Goal: Information Seeking & Learning: Learn about a topic

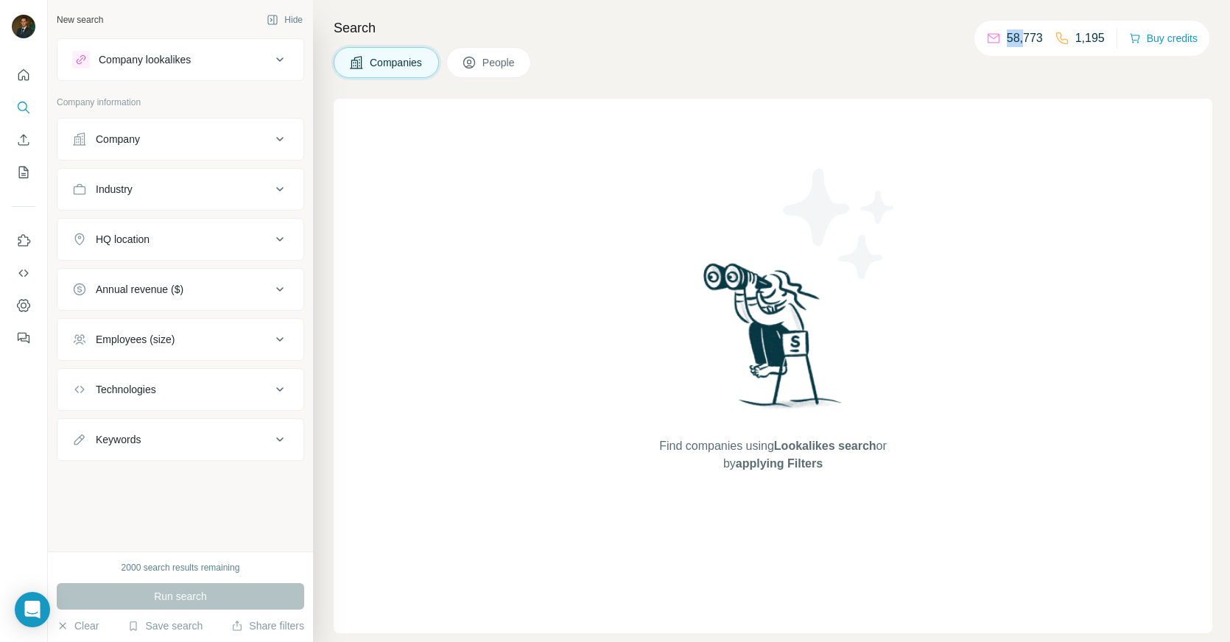
drag, startPoint x: 1003, startPoint y: 37, endPoint x: 1023, endPoint y: 37, distance: 19.9
click at [1023, 37] on p "58,773" at bounding box center [1025, 38] width 36 height 18
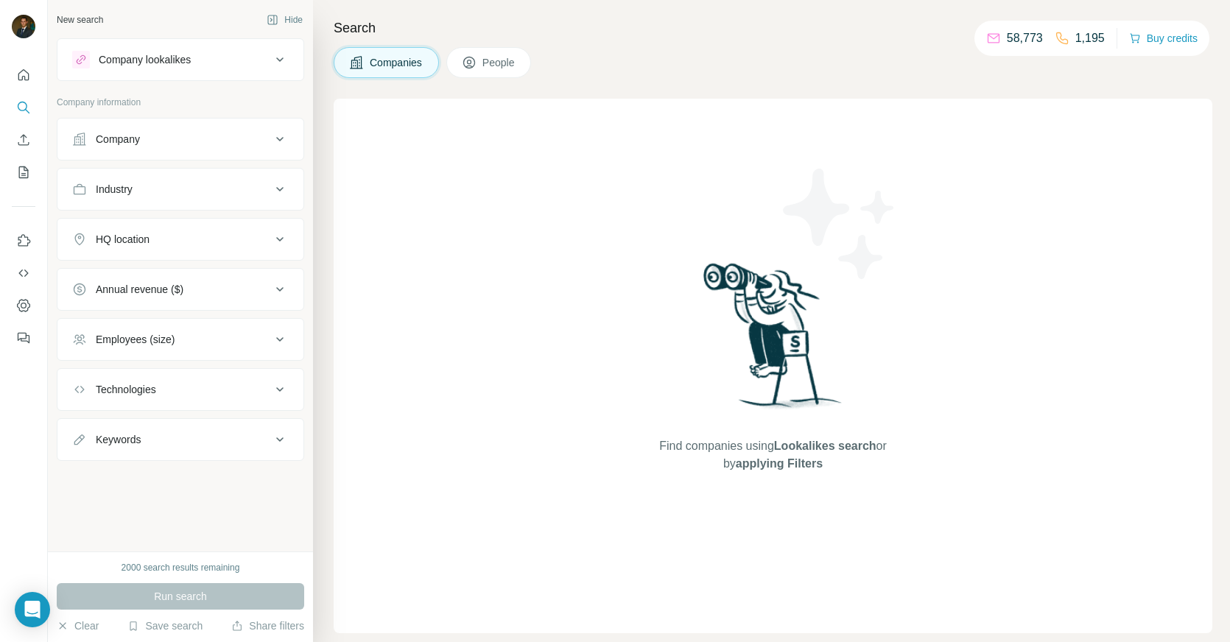
click at [1096, 39] on p "1,195" at bounding box center [1090, 38] width 29 height 18
click at [21, 109] on icon "Search" at bounding box center [23, 107] width 15 height 15
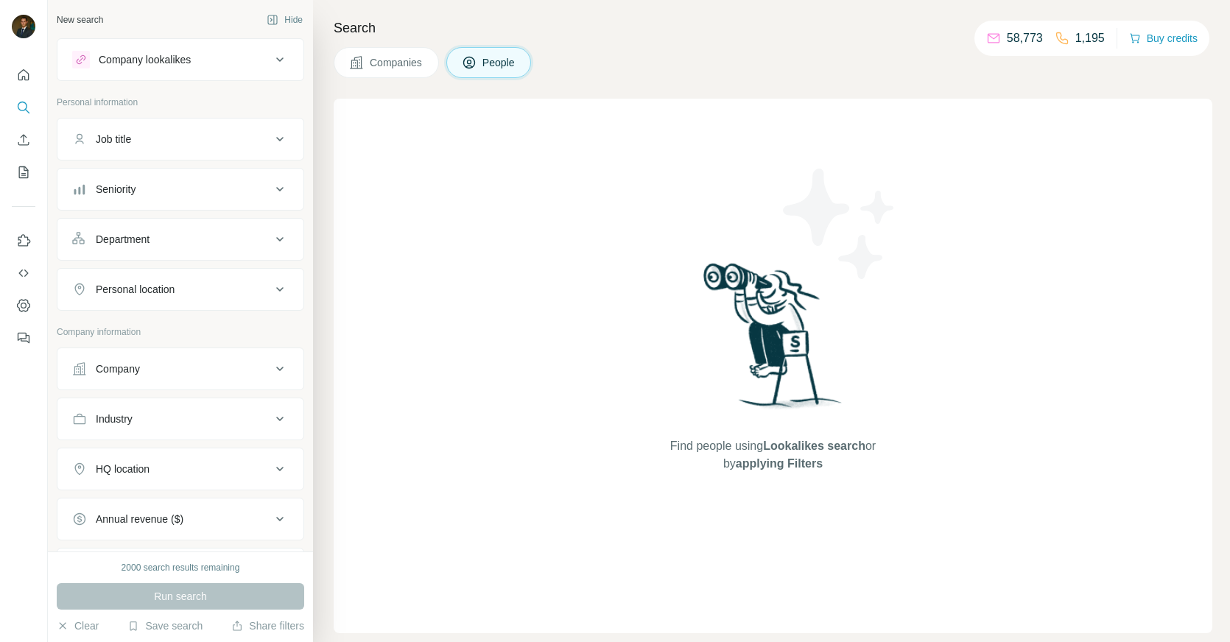
click at [281, 140] on icon at bounding box center [280, 139] width 18 height 18
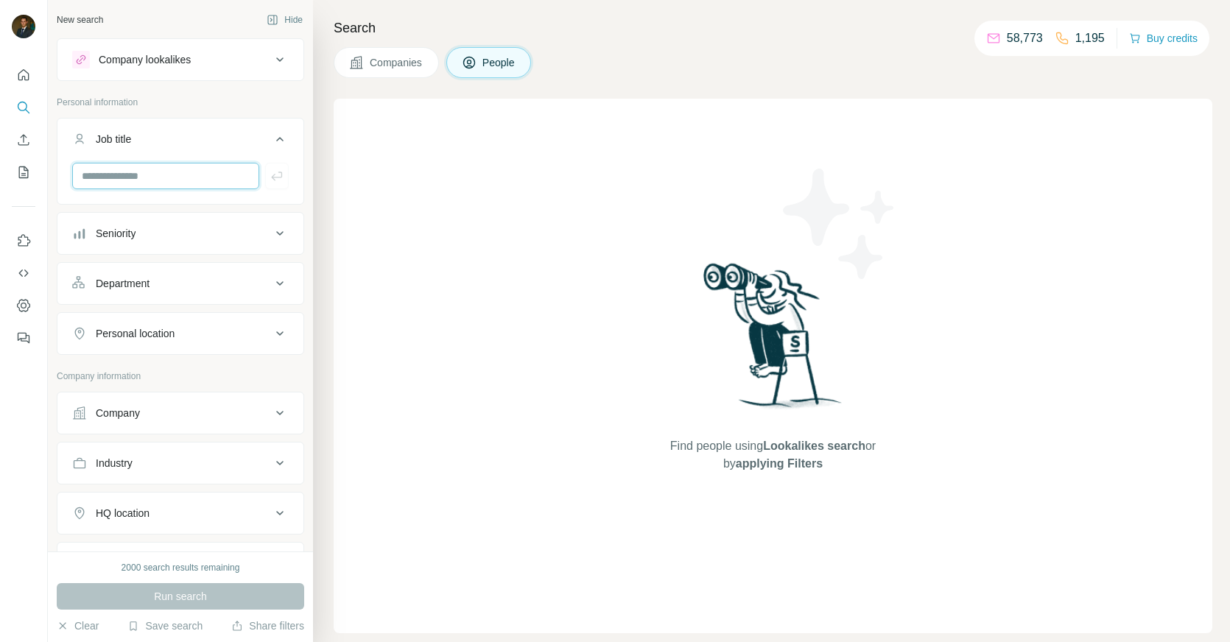
click at [185, 172] on input "text" at bounding box center [165, 176] width 187 height 27
type input "*****"
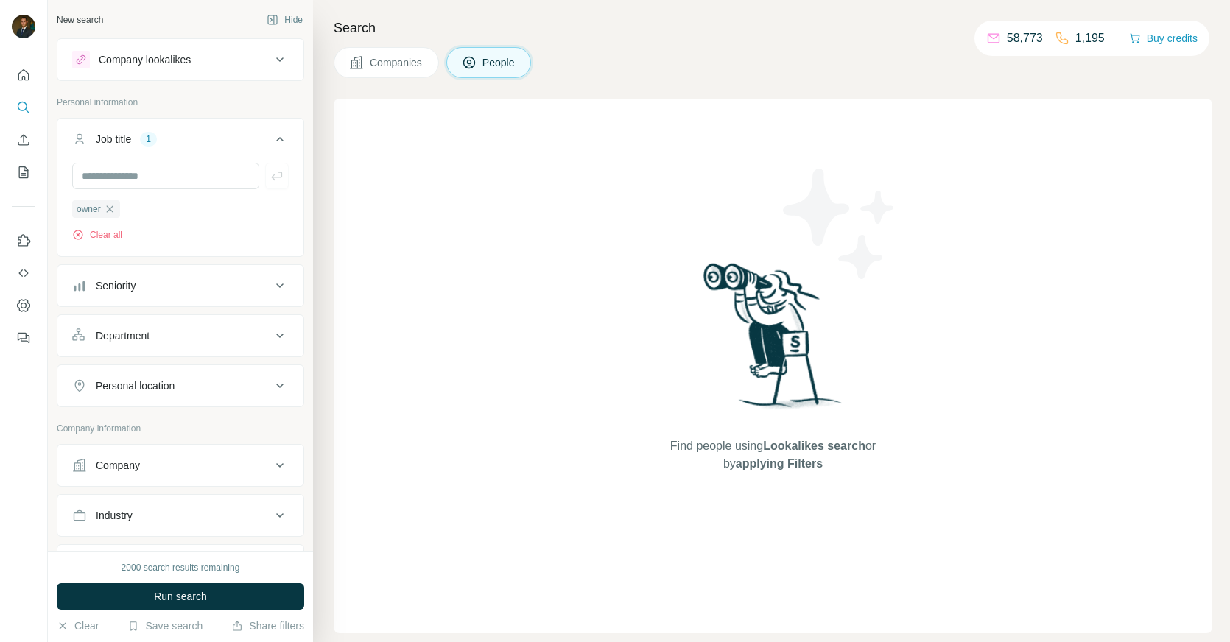
click at [185, 287] on div "Seniority" at bounding box center [171, 285] width 199 height 15
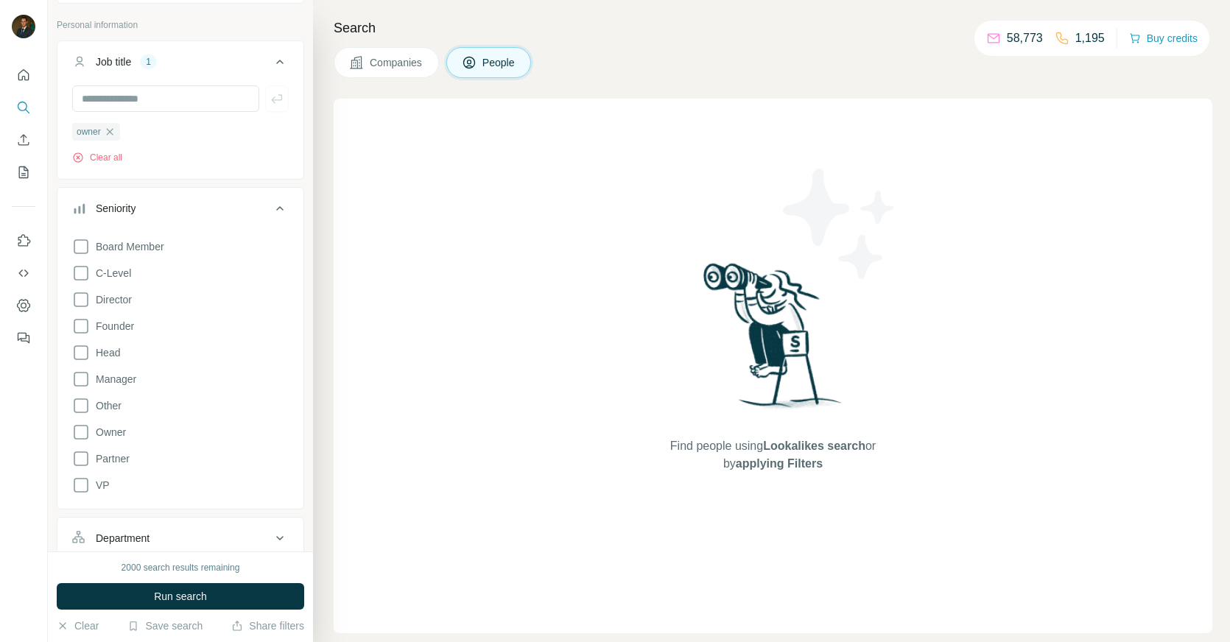
scroll to position [85, 0]
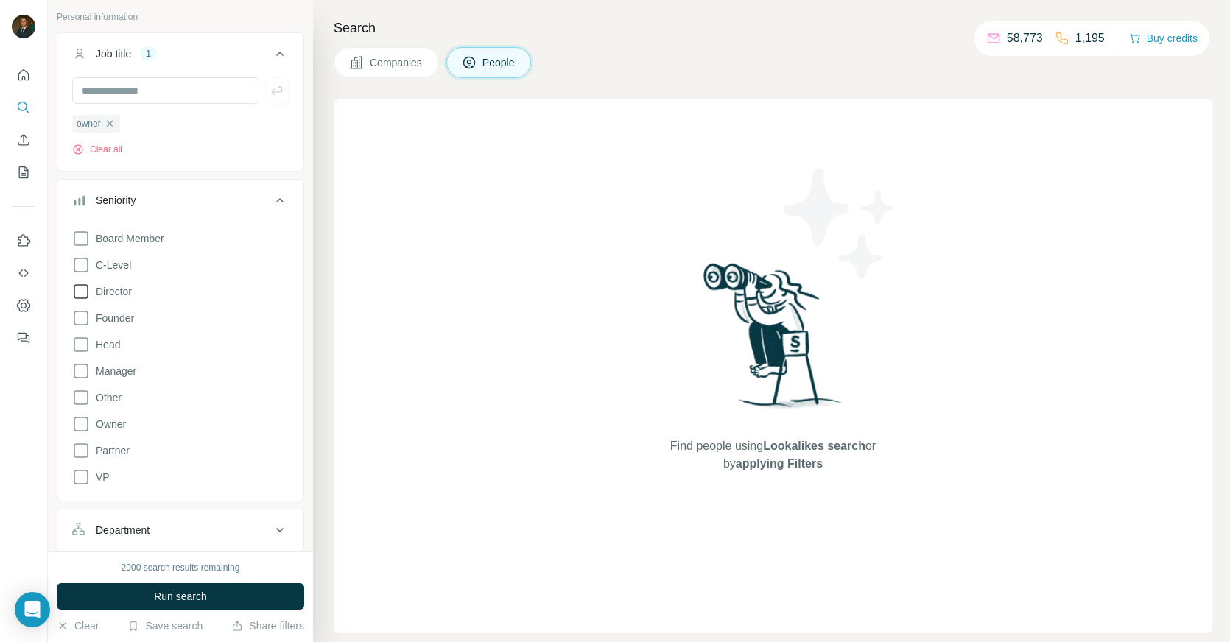
click at [83, 292] on icon at bounding box center [81, 292] width 18 height 18
click at [78, 346] on icon at bounding box center [81, 345] width 18 height 18
click at [80, 321] on icon at bounding box center [81, 318] width 18 height 18
click at [83, 419] on icon at bounding box center [81, 425] width 18 height 18
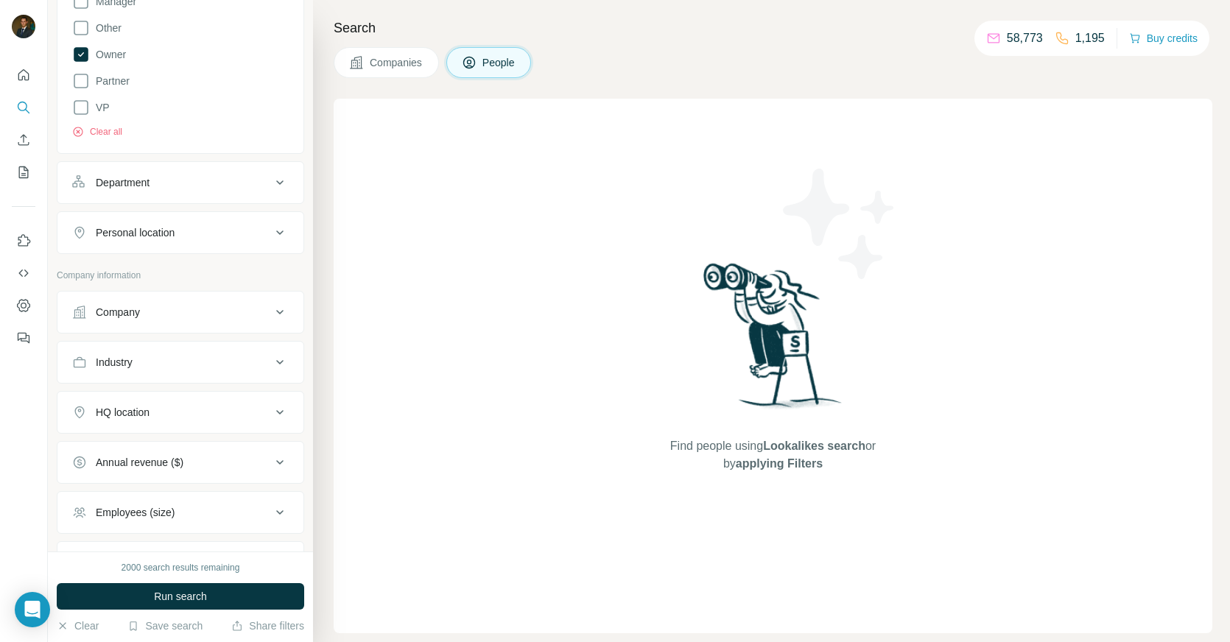
scroll to position [458, 0]
click at [281, 186] on icon at bounding box center [280, 180] width 18 height 18
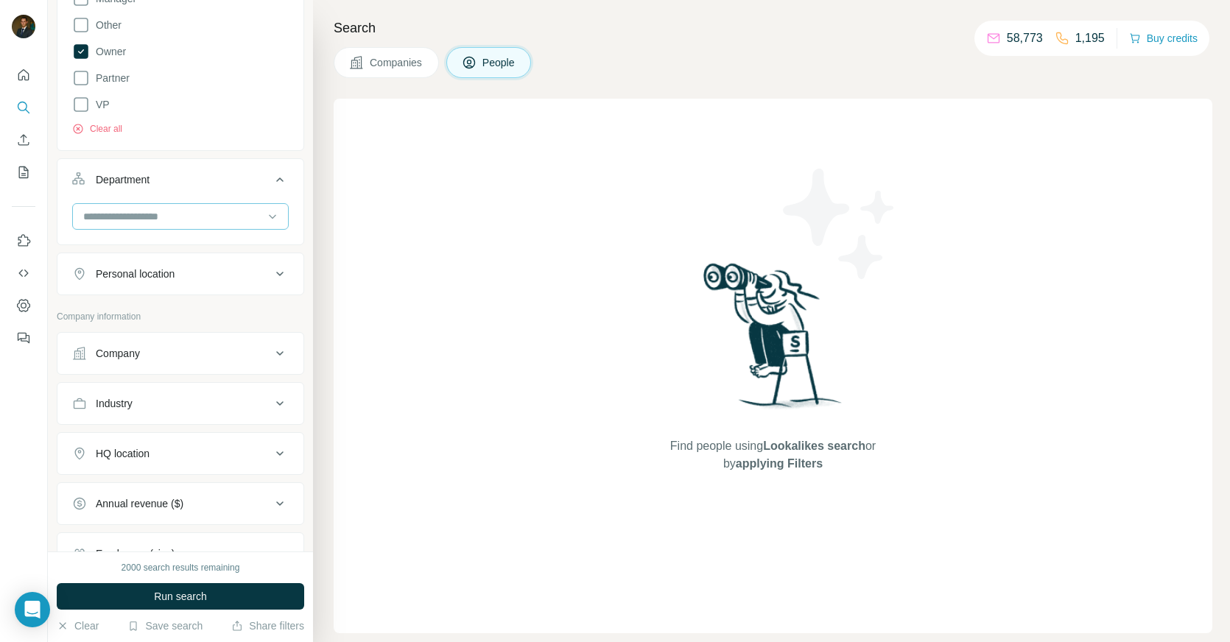
click at [207, 215] on input at bounding box center [173, 216] width 182 height 16
click at [153, 257] on div "Founder/Owner" at bounding box center [180, 247] width 210 height 27
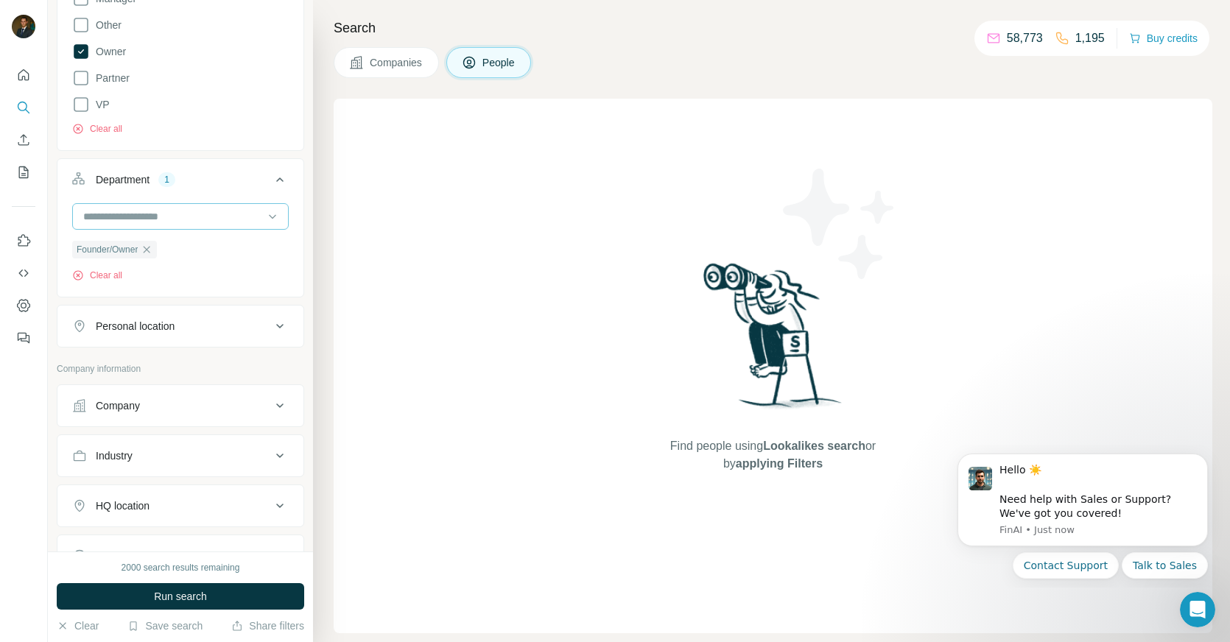
scroll to position [0, 0]
click at [227, 214] on input at bounding box center [173, 216] width 182 height 16
click at [312, 151] on div "New search Hide Company lookalikes Personal information Job title 1 owner Clear…" at bounding box center [180, 276] width 265 height 552
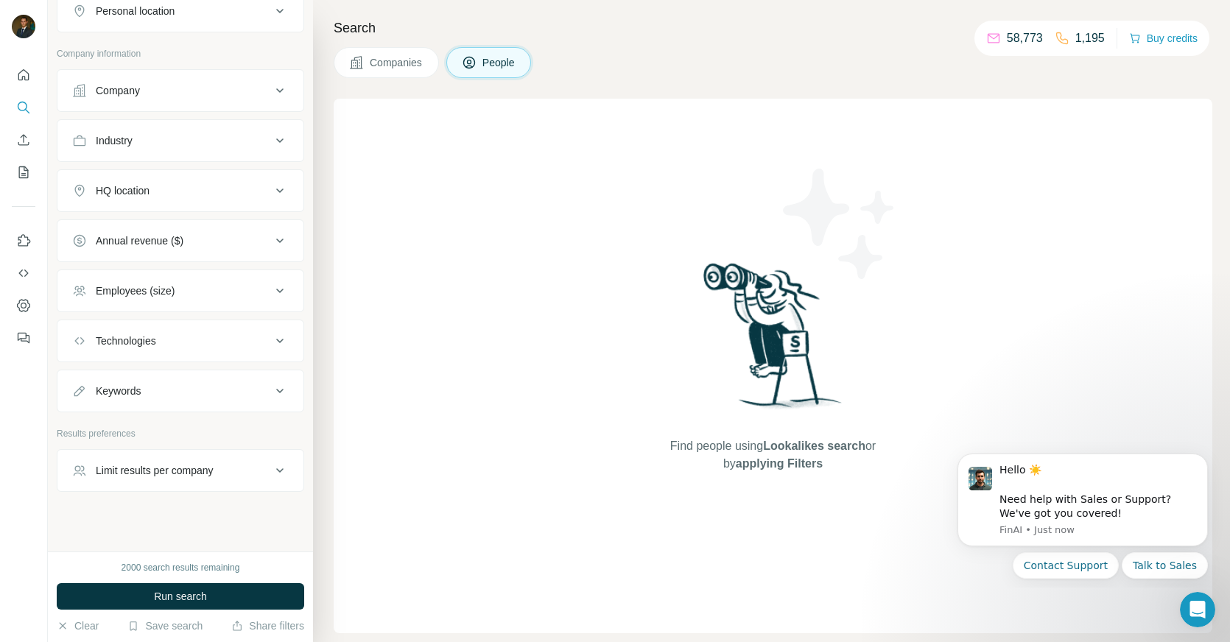
scroll to position [774, 0]
click at [270, 99] on button "Company" at bounding box center [180, 90] width 246 height 35
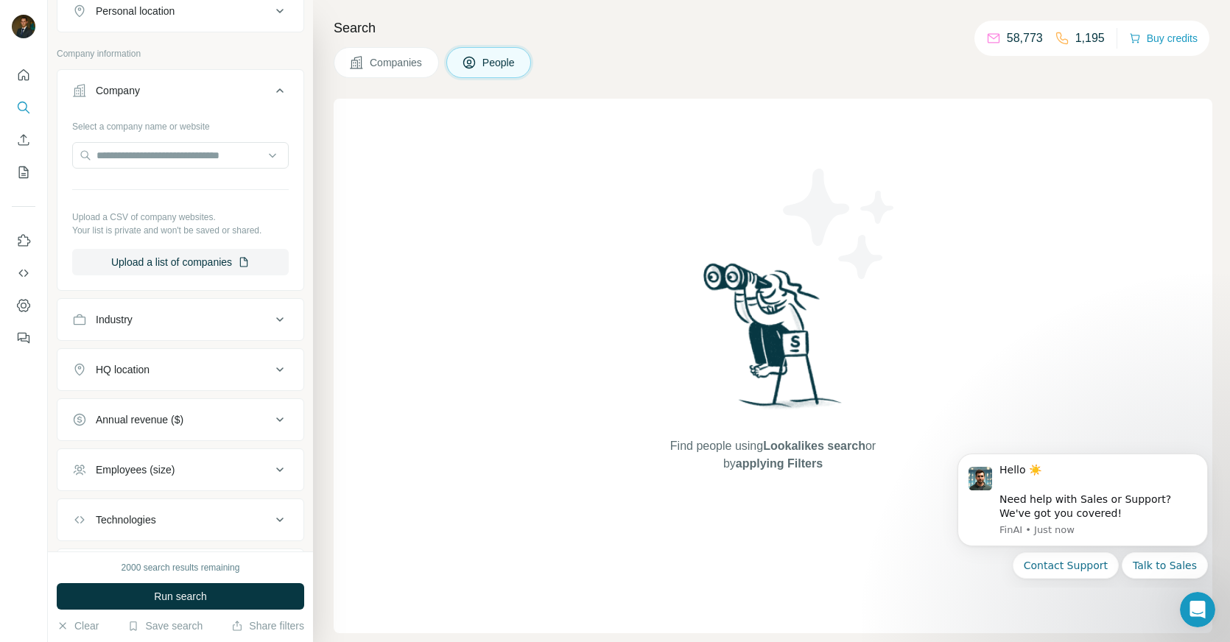
click at [286, 368] on icon at bounding box center [280, 370] width 18 height 18
click at [194, 399] on input "text" at bounding box center [180, 406] width 217 height 27
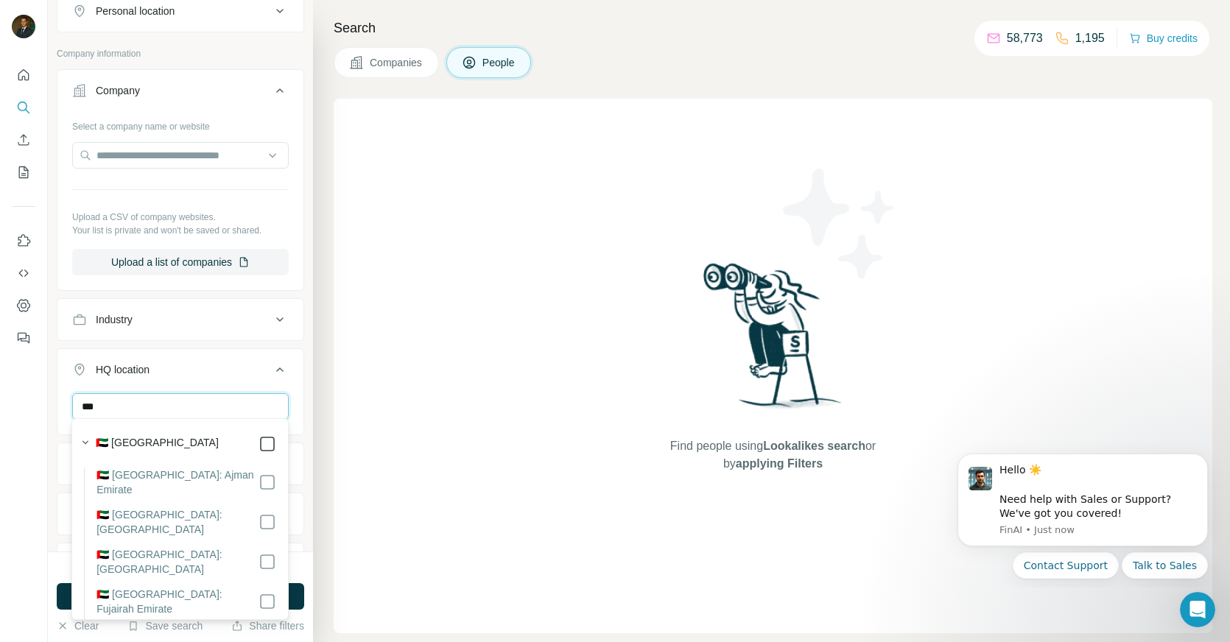
type input "***"
click at [294, 405] on div "*** United Arab Emirates Clear all" at bounding box center [180, 438] width 246 height 91
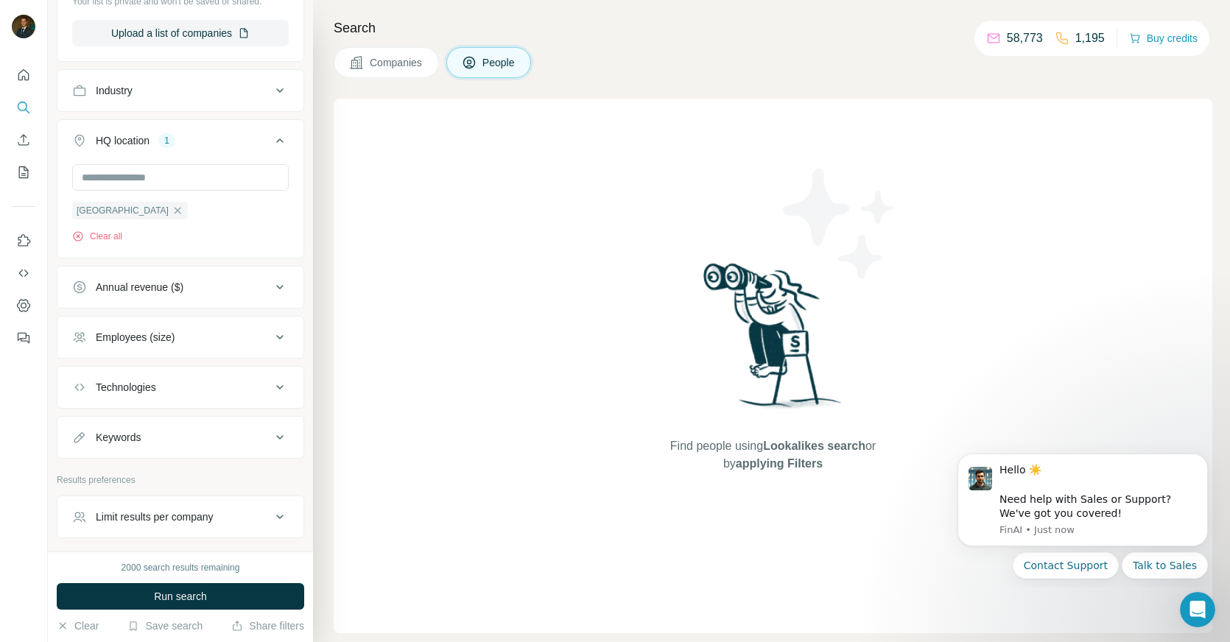
scroll to position [1049, 0]
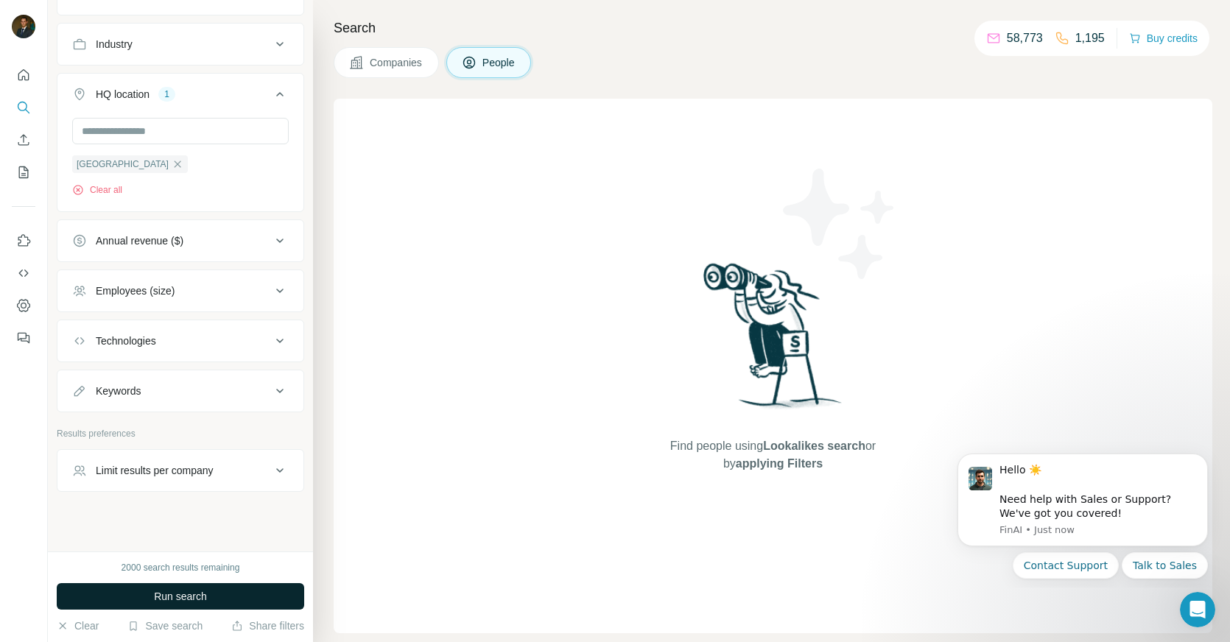
click at [179, 597] on span "Run search" at bounding box center [180, 596] width 53 height 15
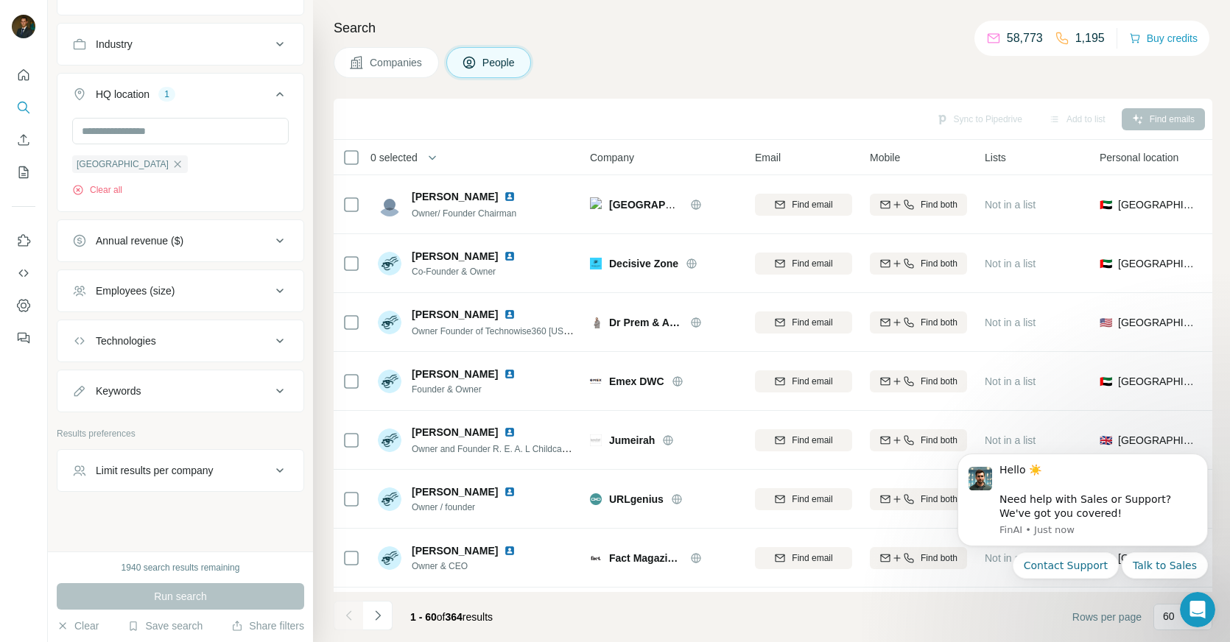
click at [273, 464] on icon at bounding box center [280, 471] width 18 height 18
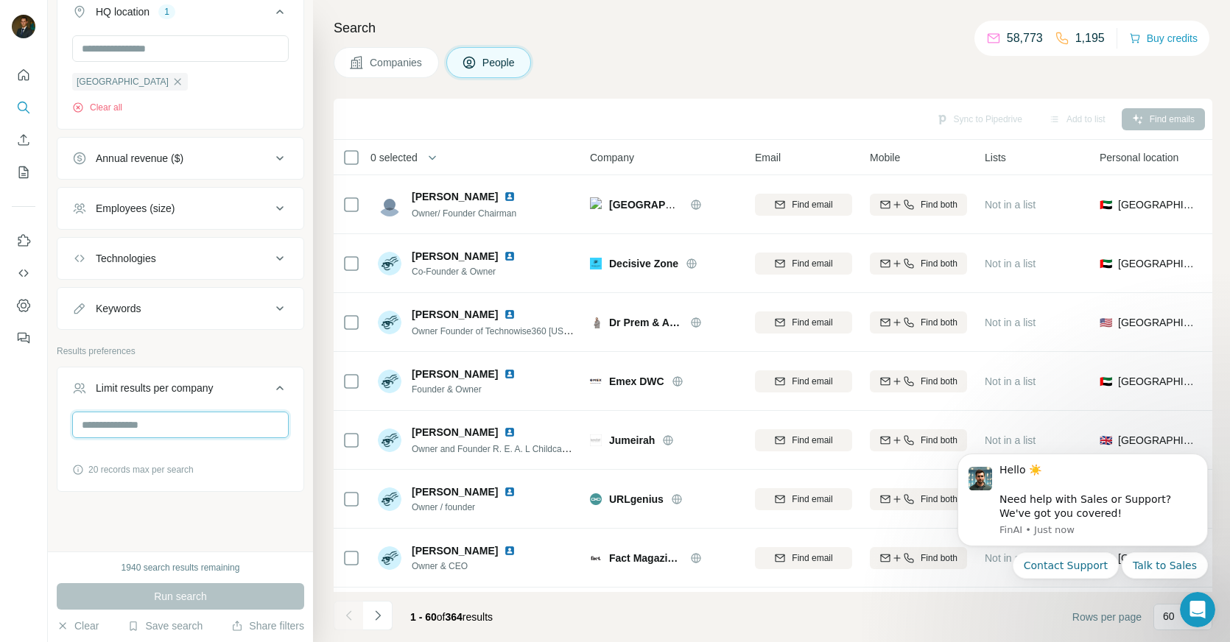
click at [173, 425] on input "number" at bounding box center [180, 425] width 217 height 27
type input "*"
click at [161, 532] on div "New search Hide Company lookalikes Personal information Job title 1 owner Clear…" at bounding box center [180, 276] width 265 height 552
click at [154, 590] on span "Run search" at bounding box center [180, 596] width 53 height 15
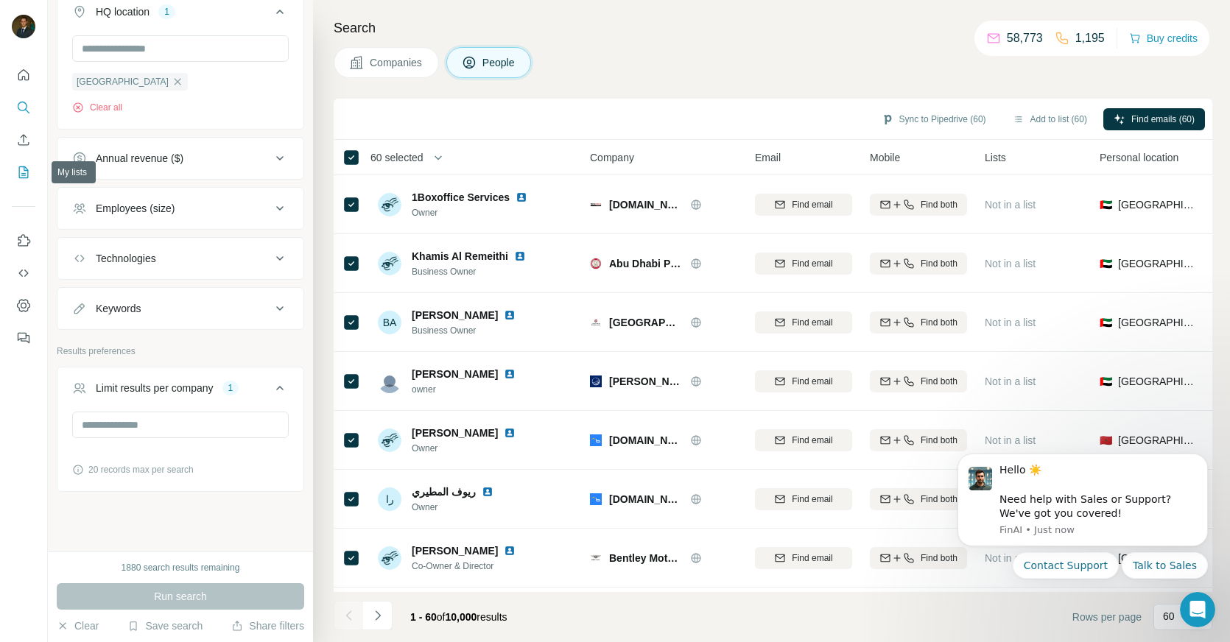
click at [21, 170] on icon "My lists" at bounding box center [23, 172] width 15 height 15
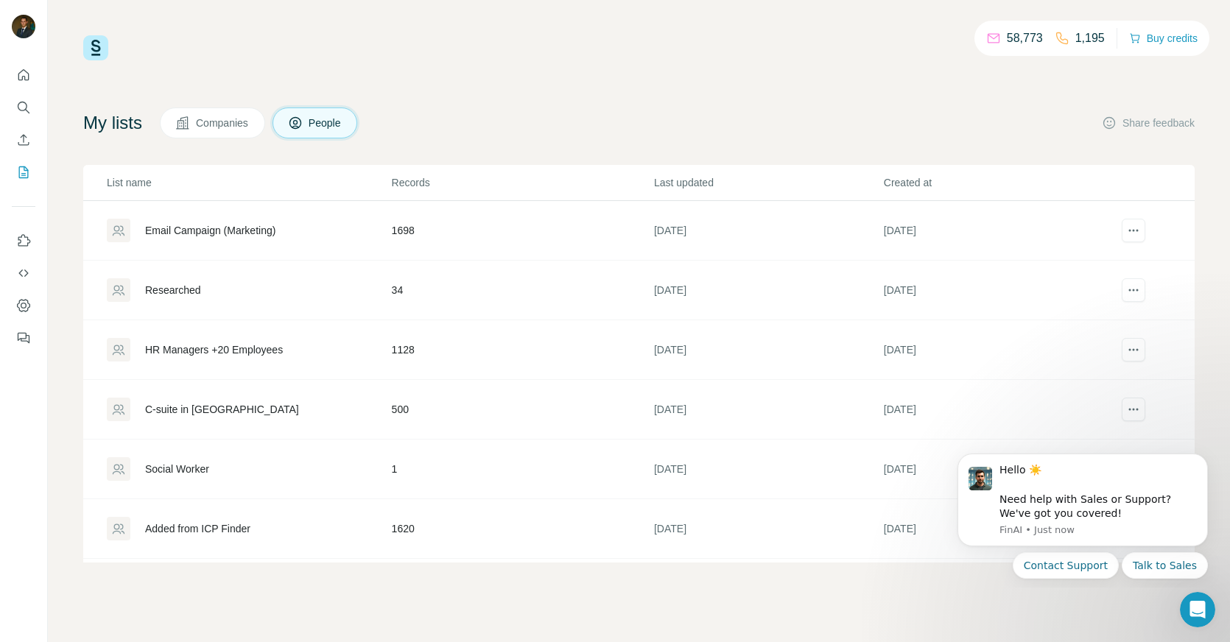
click at [220, 239] on div "Email Campaign (Marketing)" at bounding box center [249, 231] width 284 height 24
